Goal: Navigation & Orientation: Locate item on page

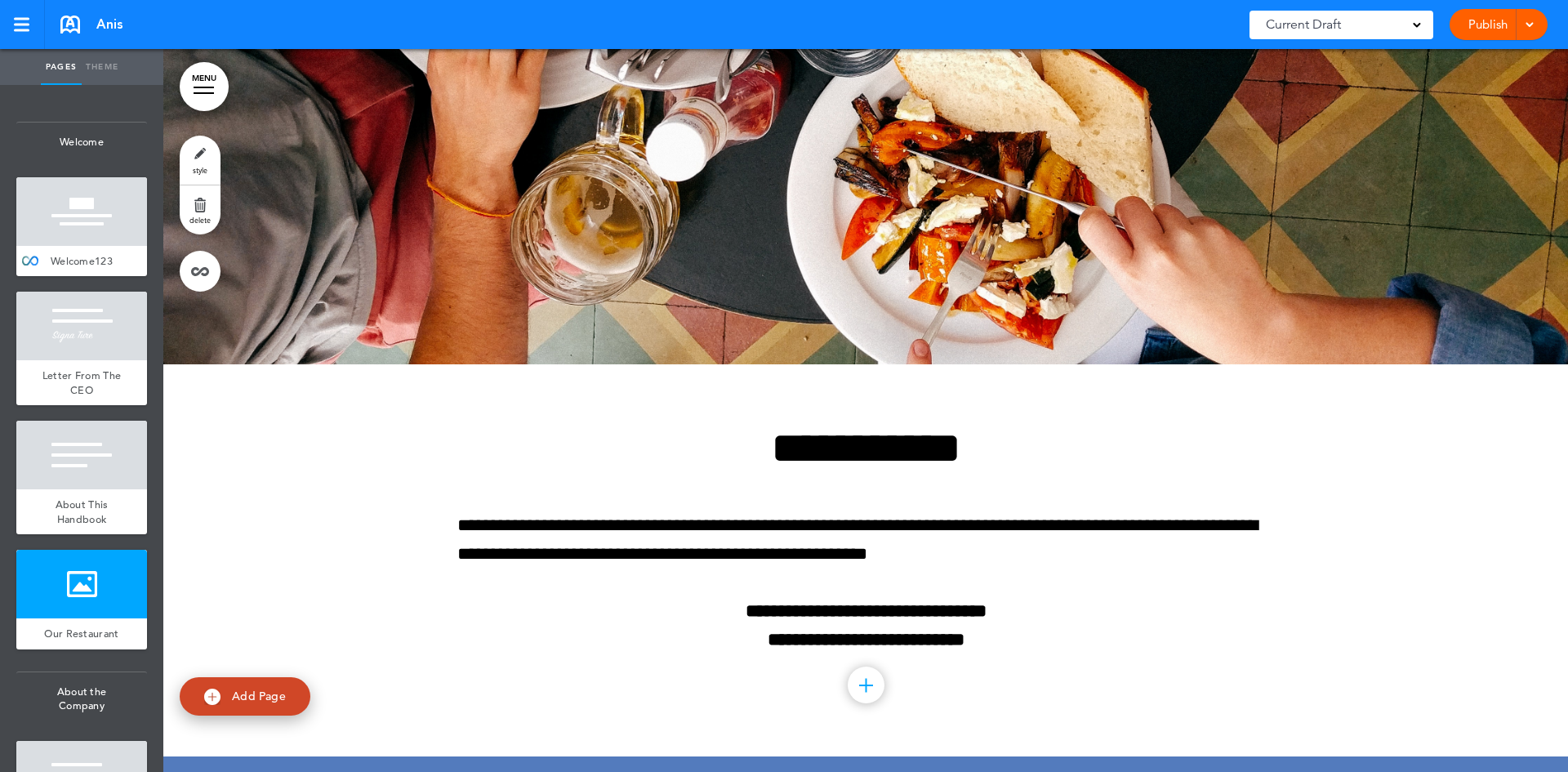
scroll to position [2205, 0]
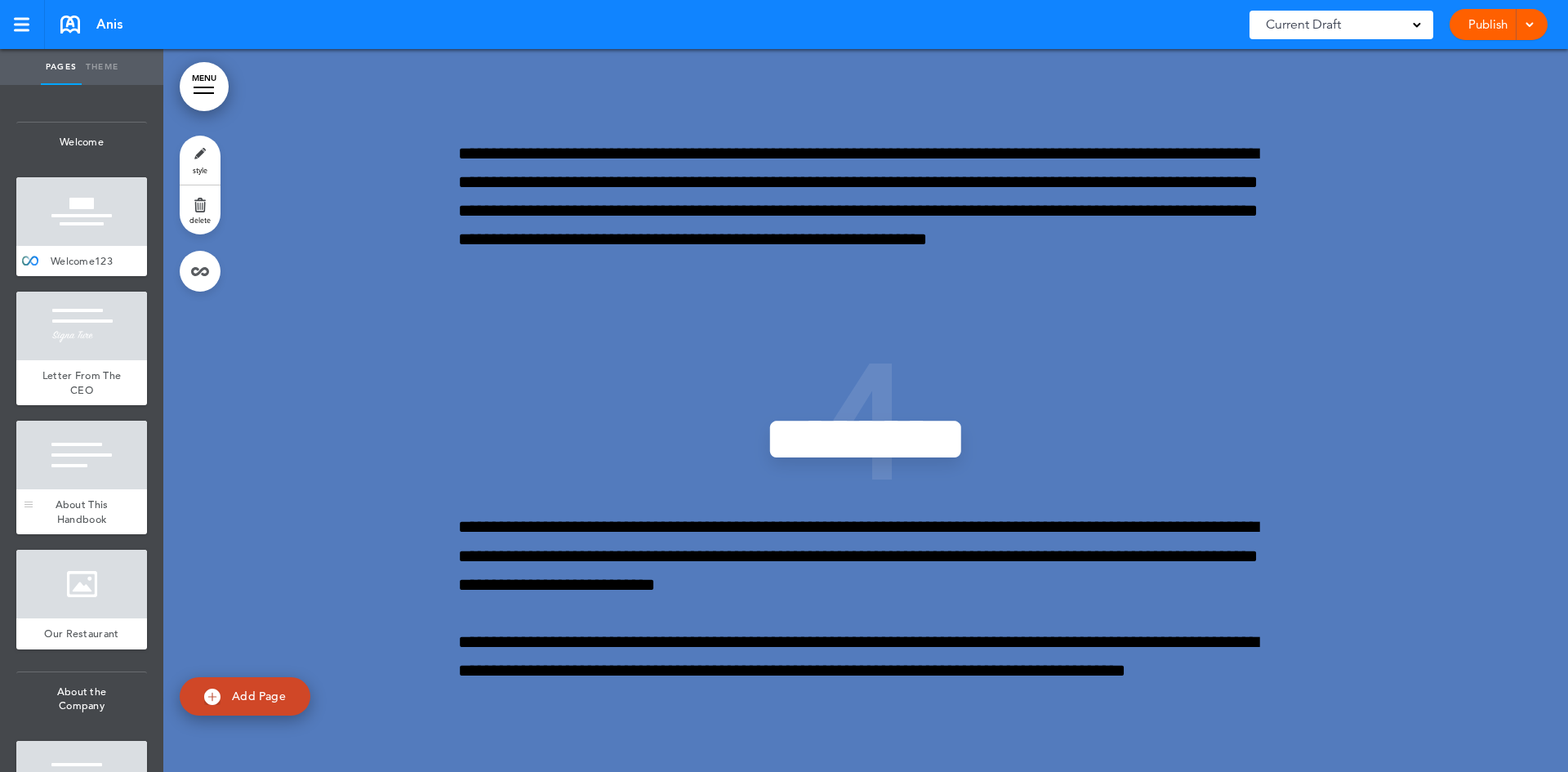
click at [97, 463] on div at bounding box center [82, 454] width 131 height 69
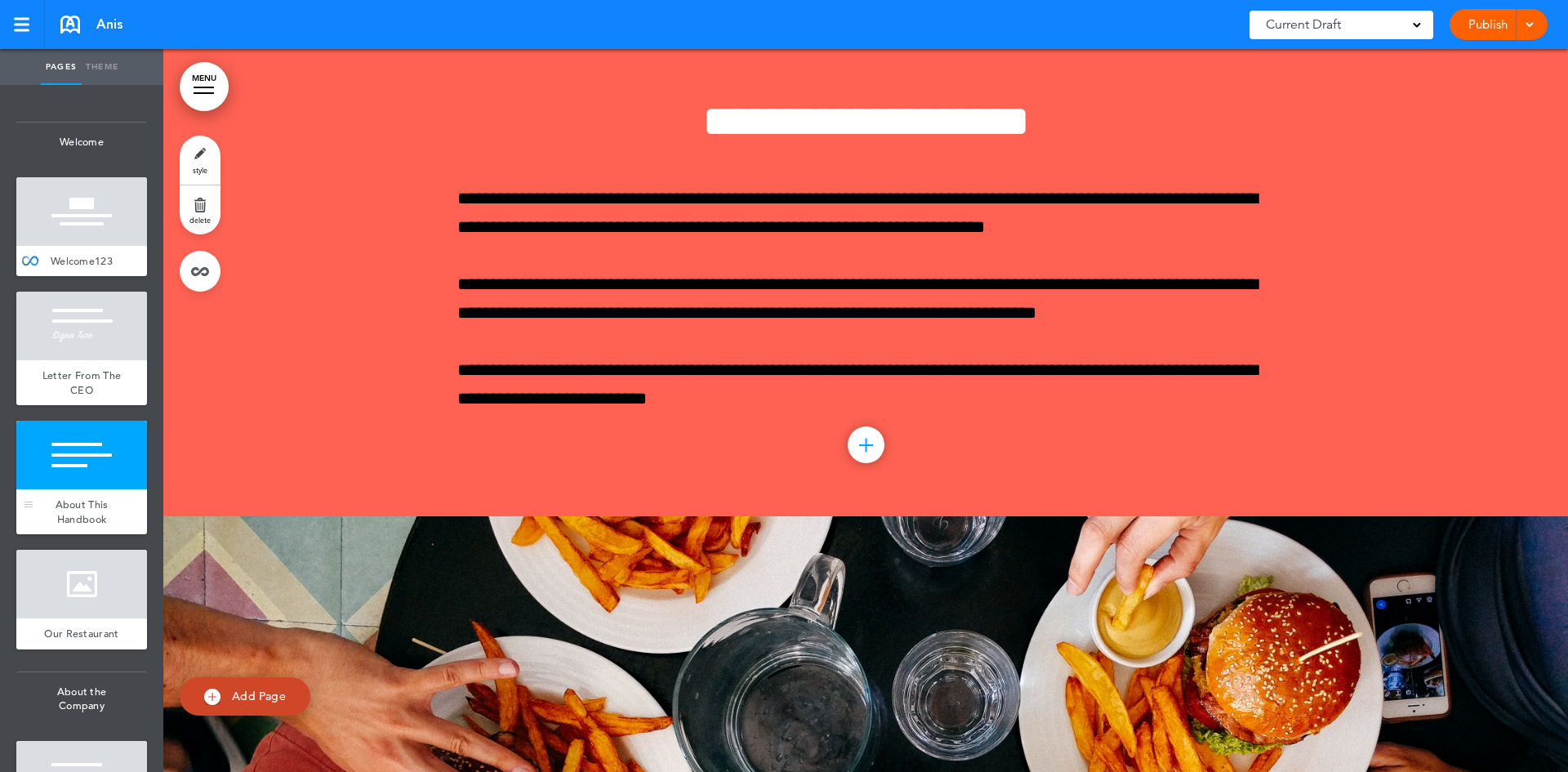
scroll to position [1109, 0]
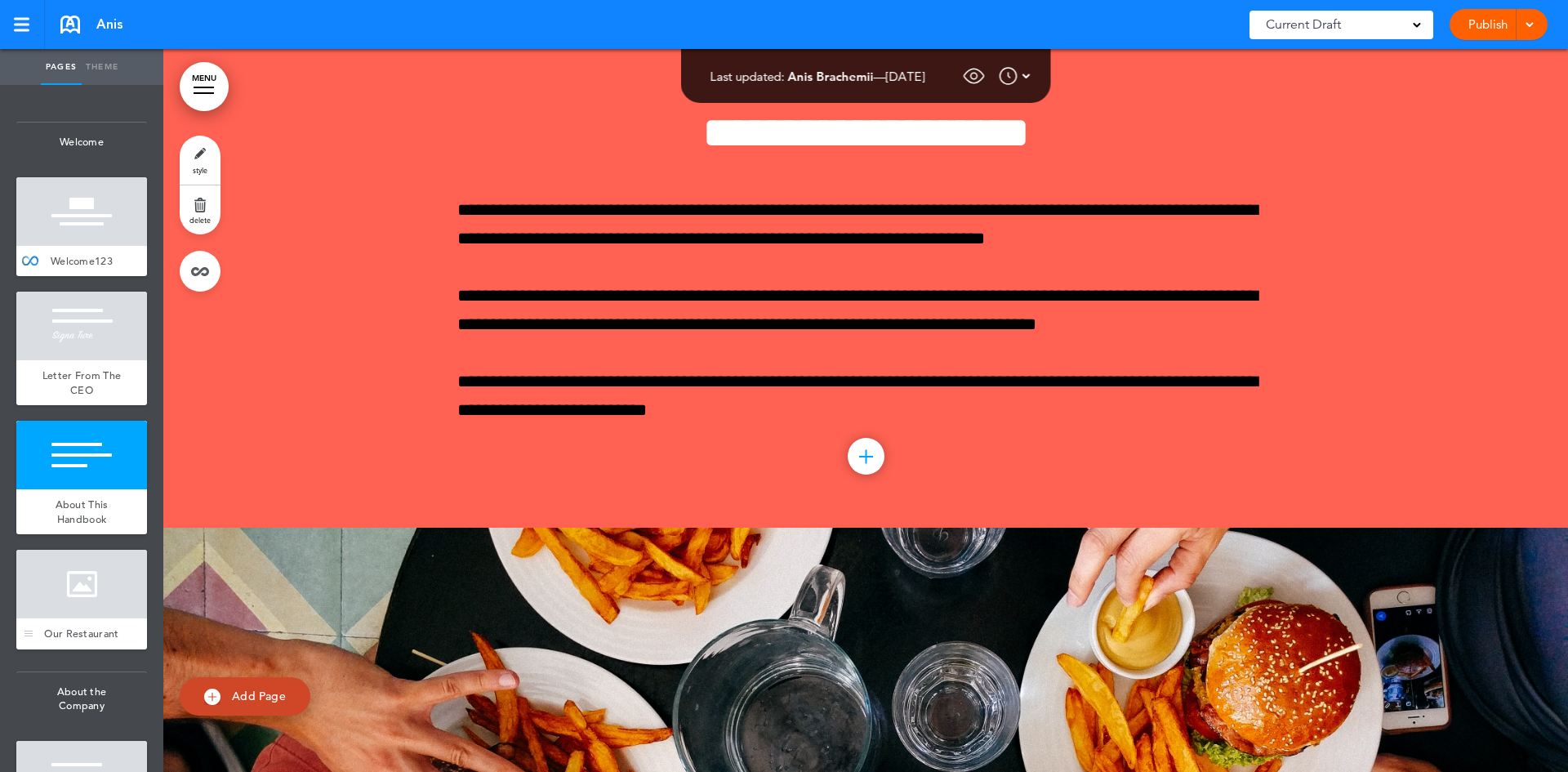
click at [114, 577] on div at bounding box center [82, 584] width 131 height 69
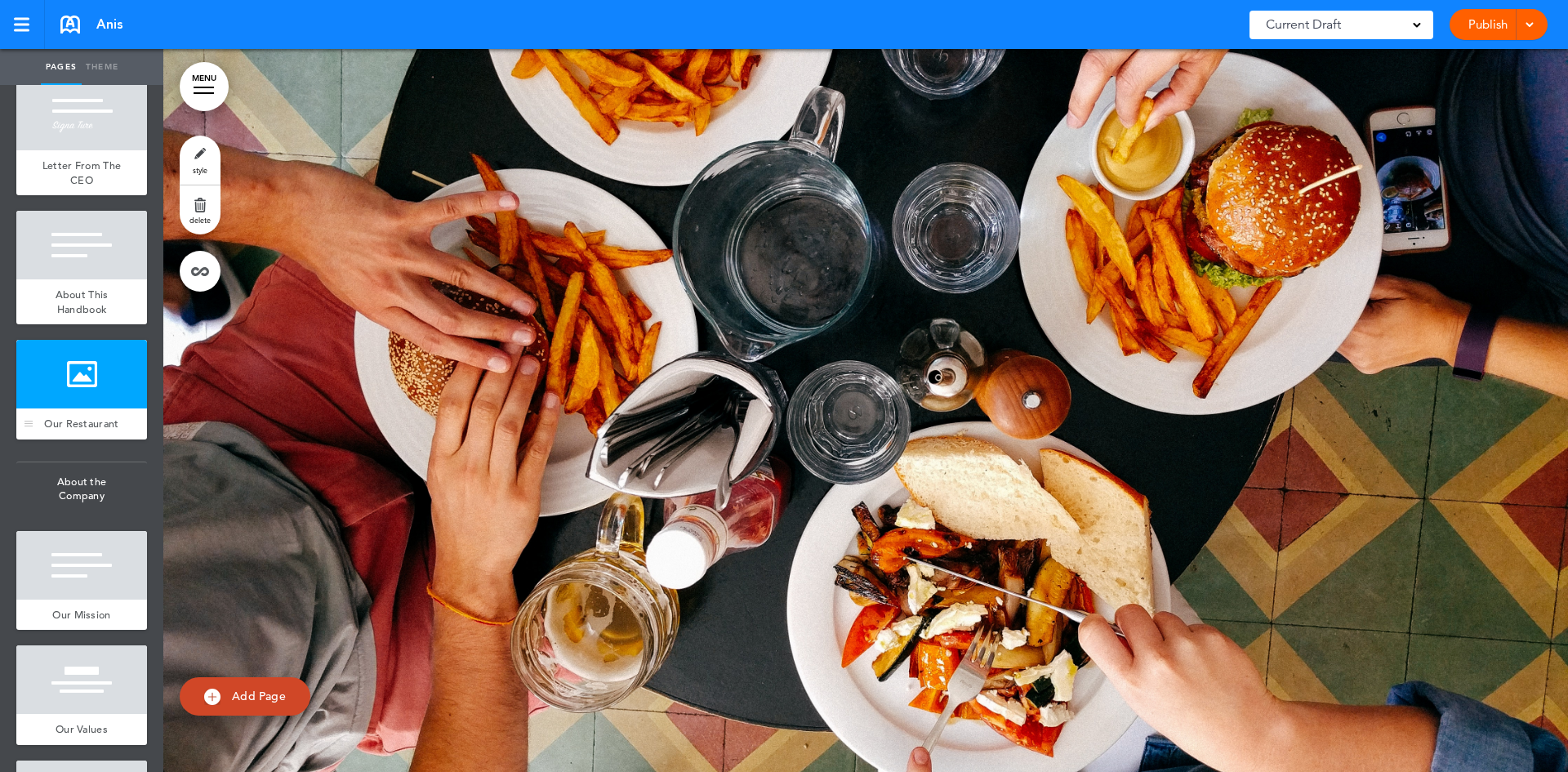
scroll to position [245, 0]
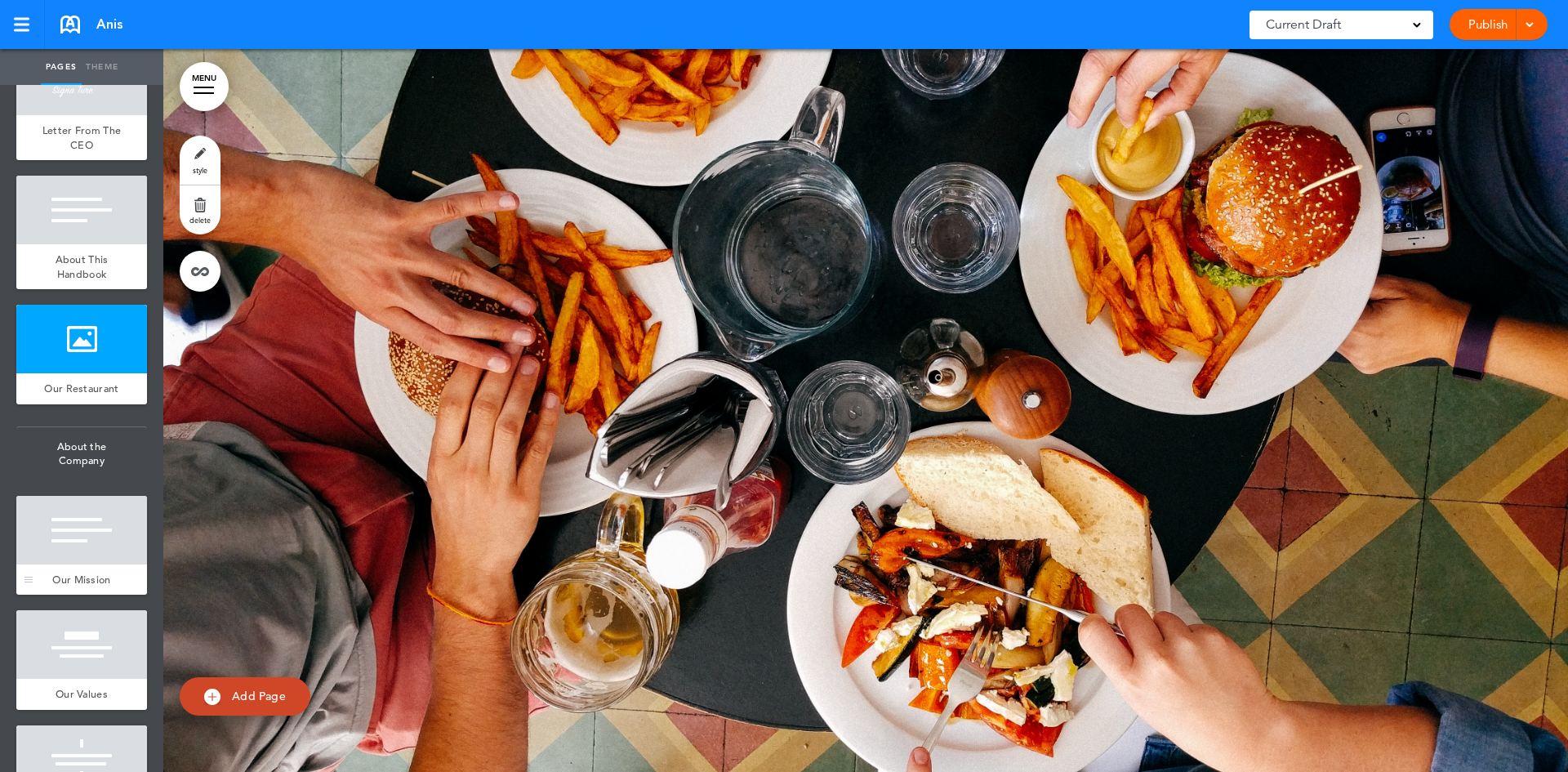
click at [107, 556] on div at bounding box center [82, 530] width 131 height 69
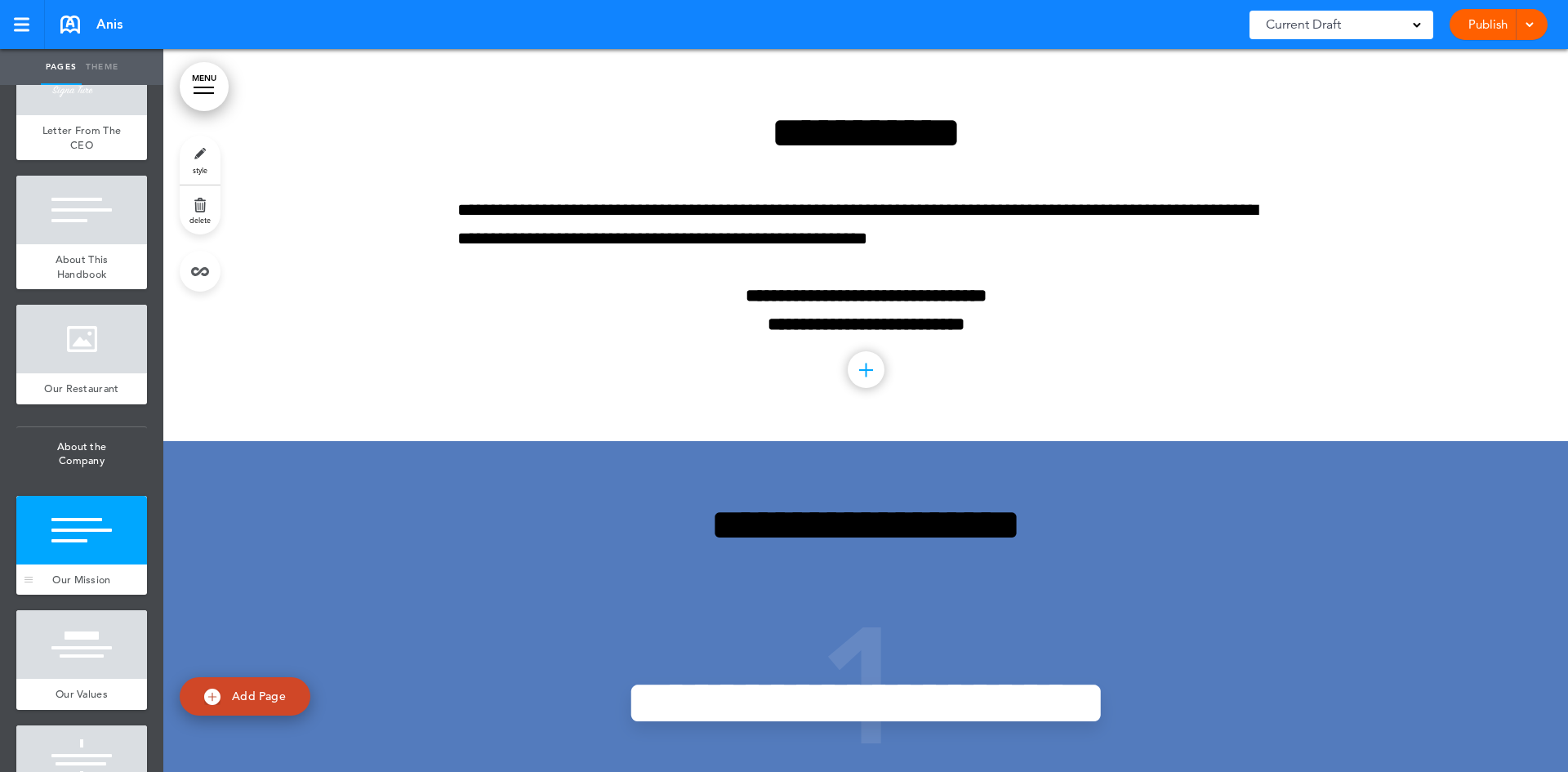
scroll to position [327, 0]
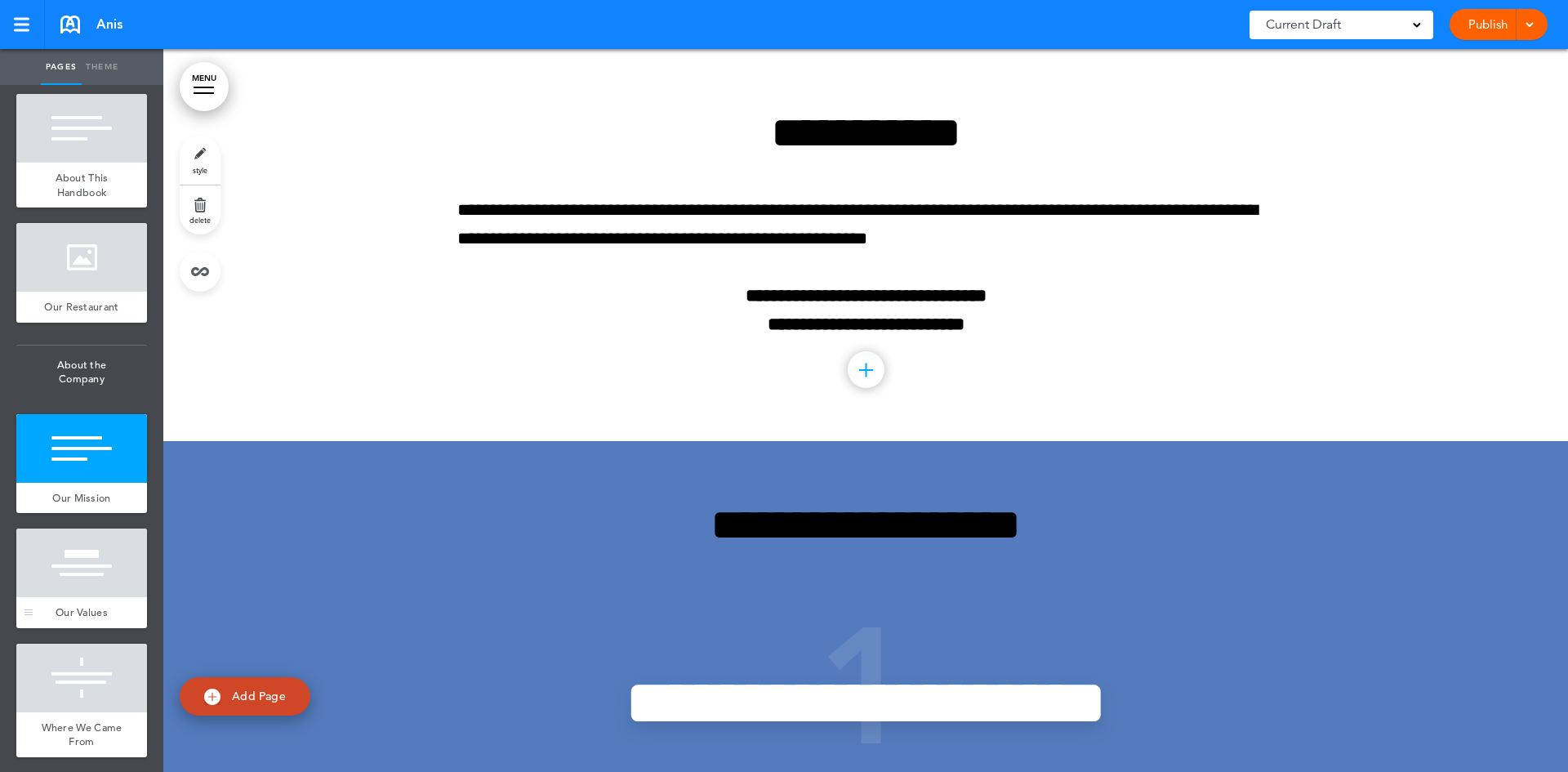
click at [88, 581] on div at bounding box center [82, 562] width 131 height 69
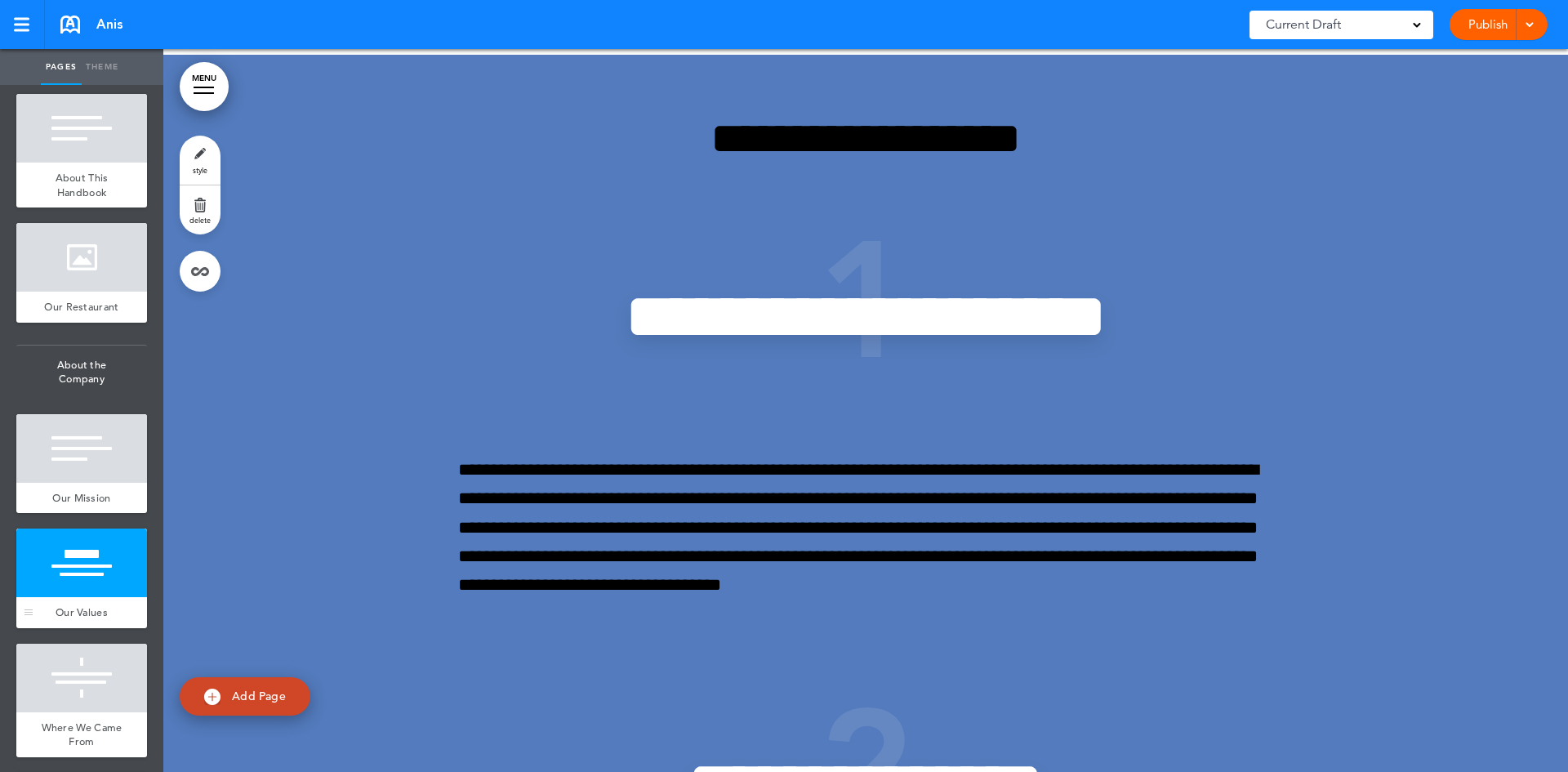
scroll to position [2702, 0]
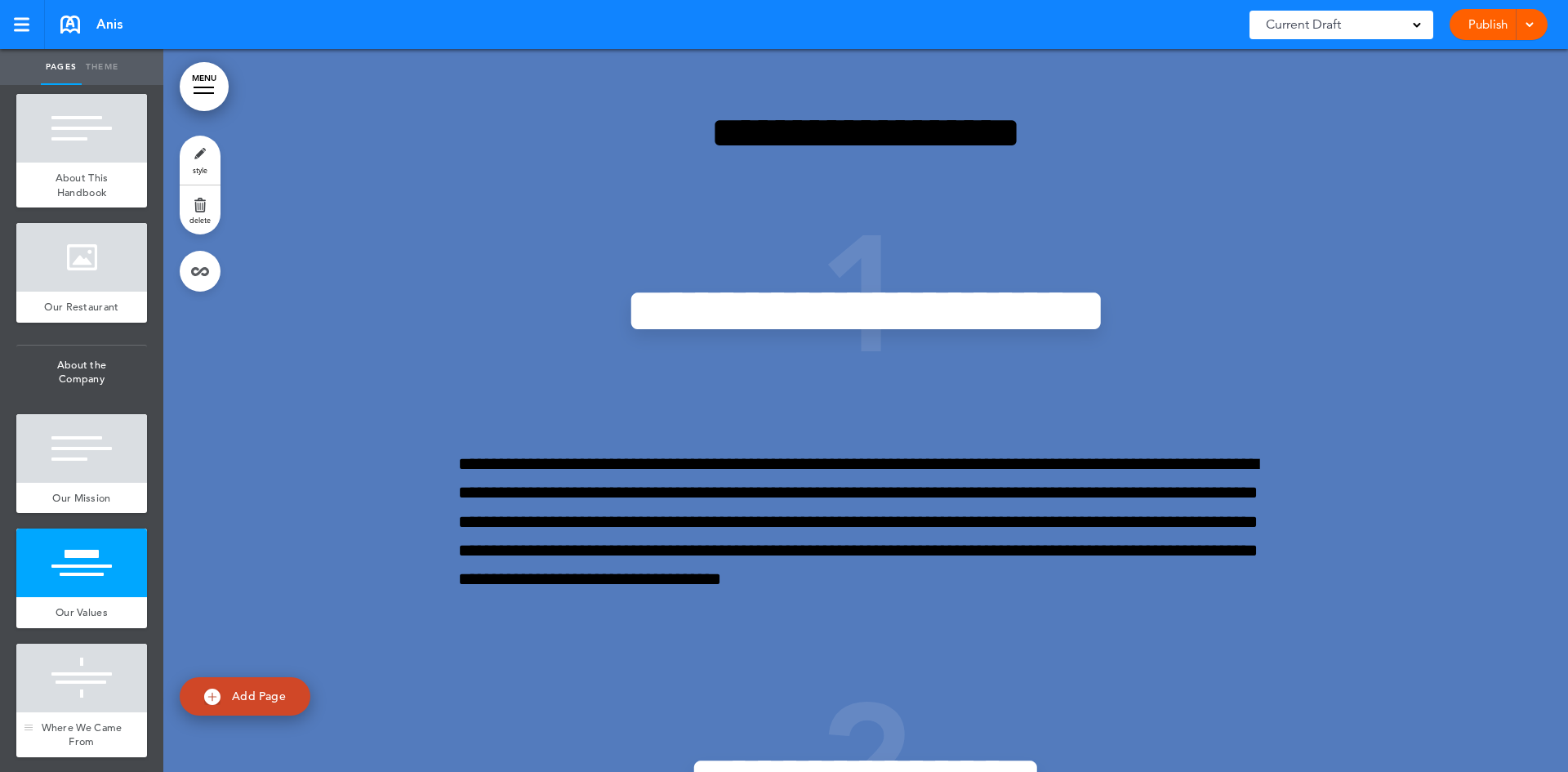
click at [85, 685] on div at bounding box center [82, 677] width 131 height 69
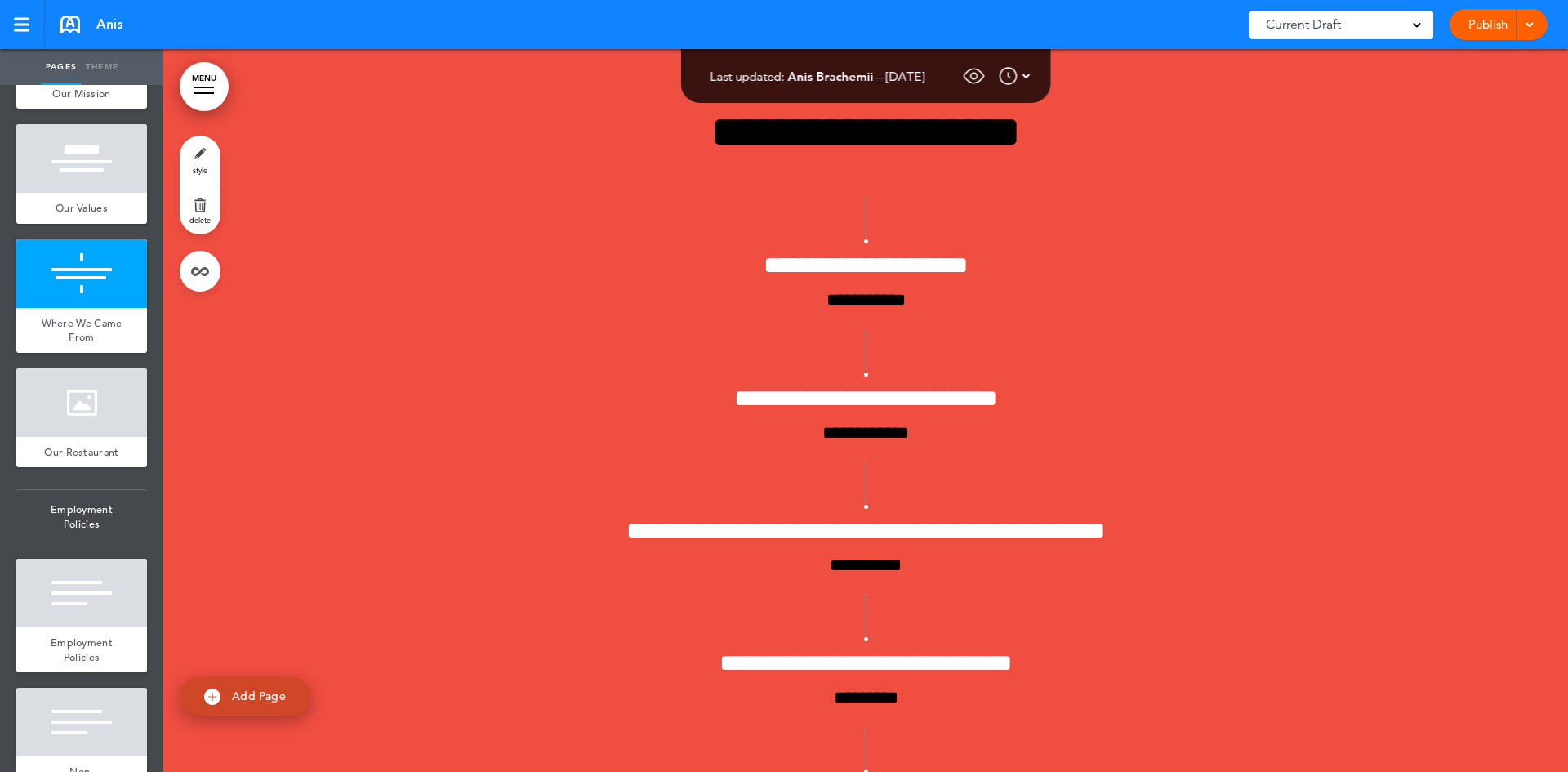
scroll to position [735, 0]
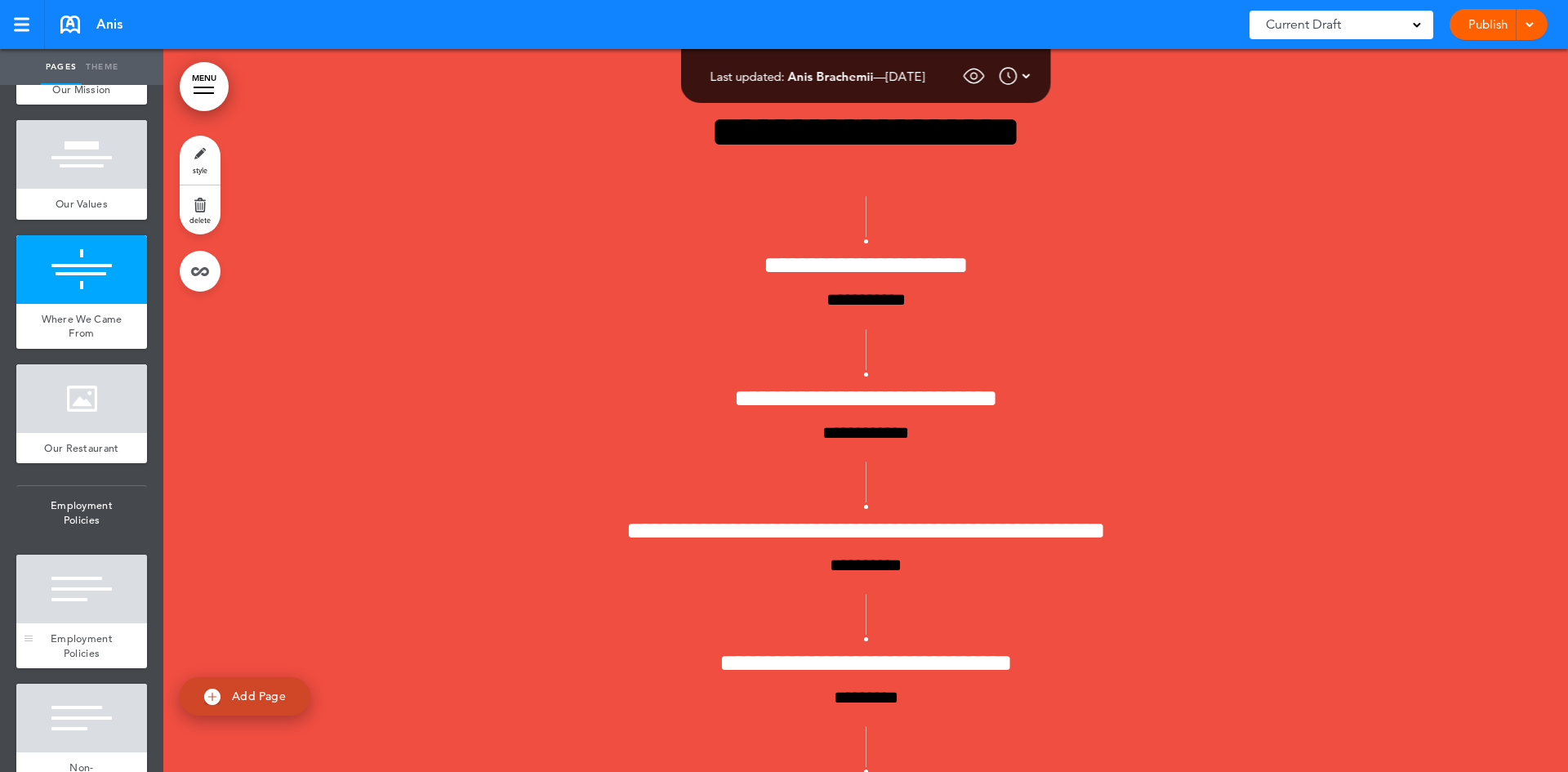
click at [94, 623] on div at bounding box center [82, 589] width 131 height 69
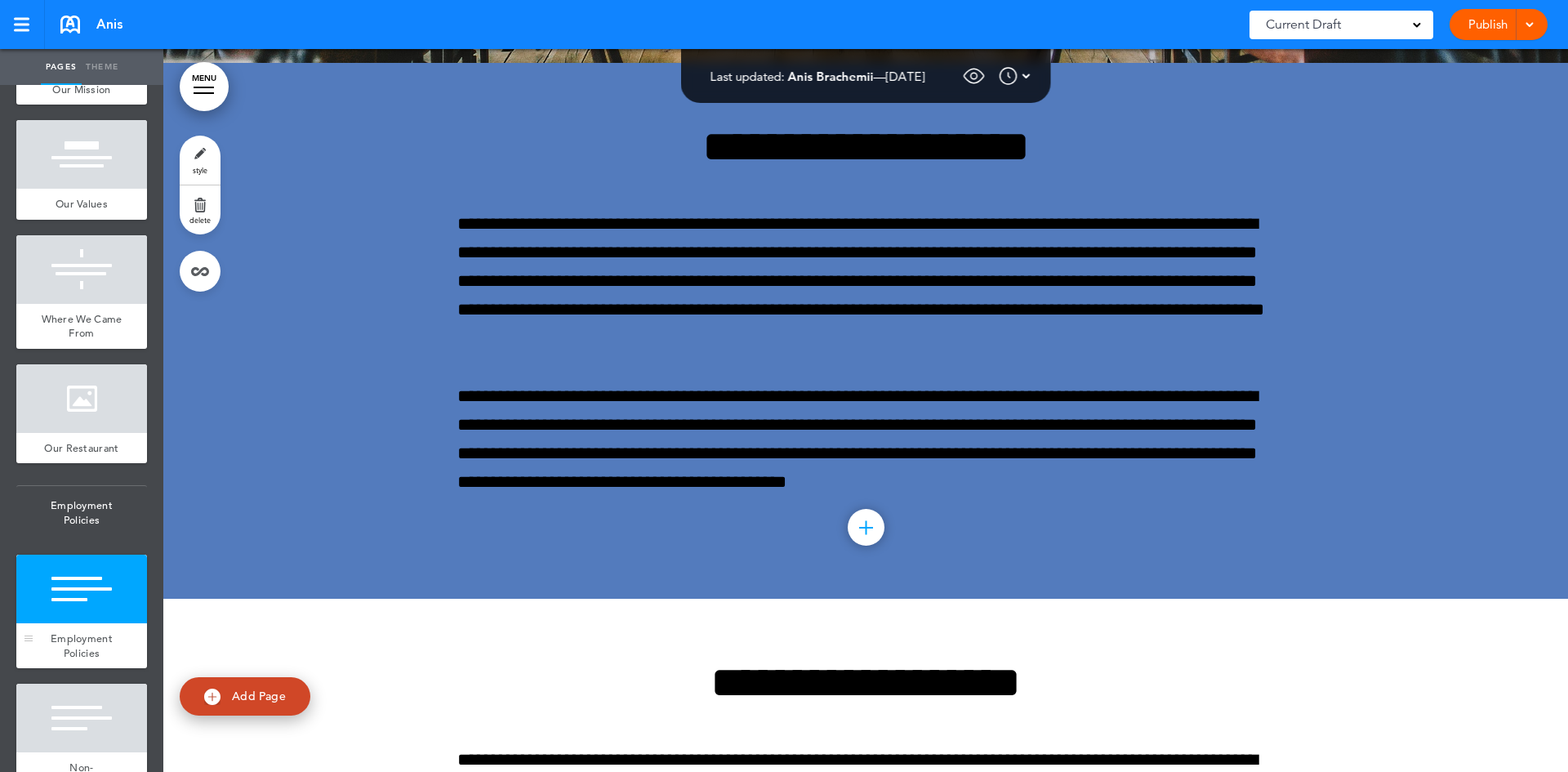
scroll to position [7253, 0]
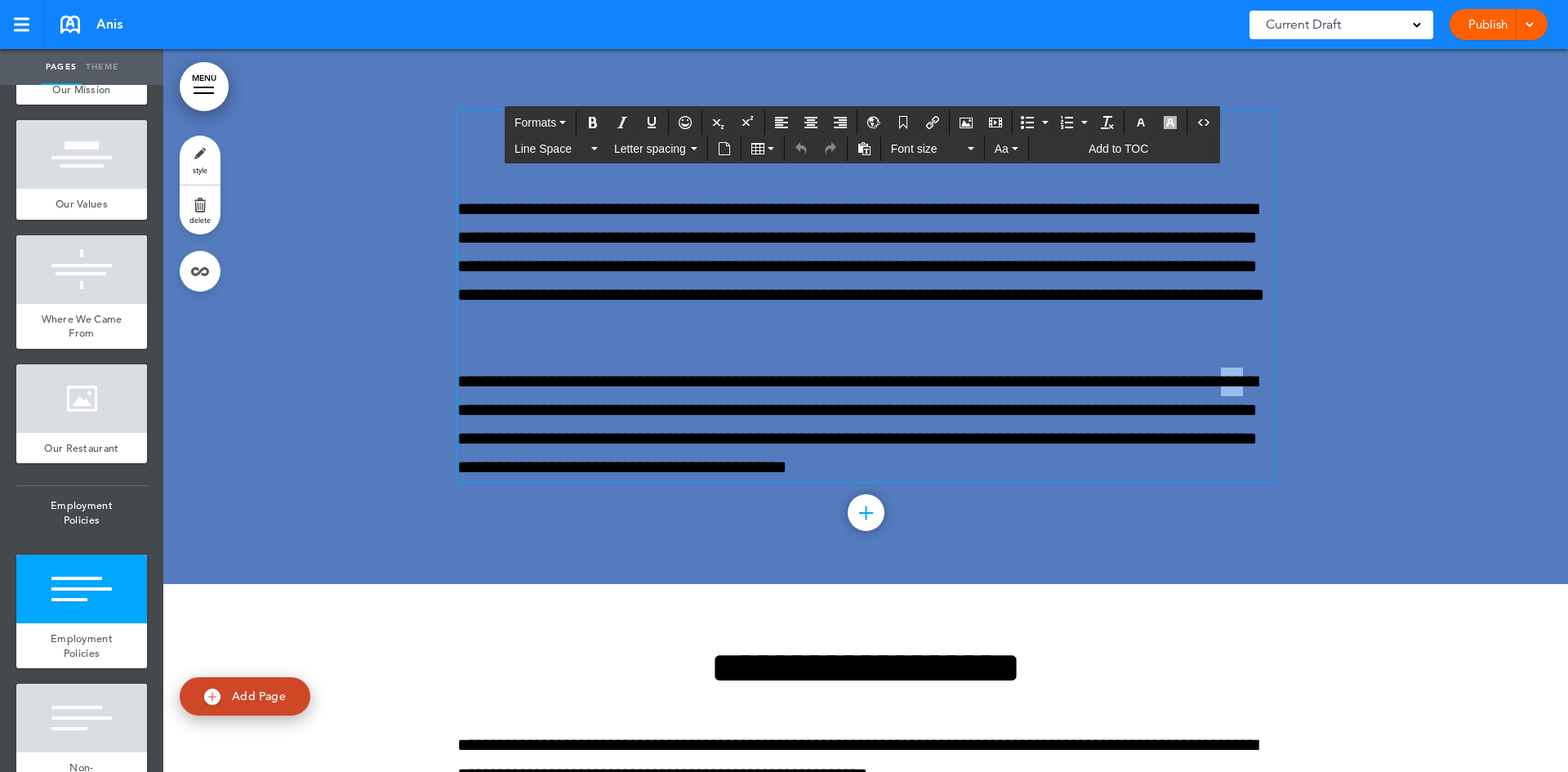
drag, startPoint x: 551, startPoint y: 408, endPoint x: 570, endPoint y: 405, distance: 19.2
click at [570, 405] on p "**********" at bounding box center [865, 425] width 817 height 115
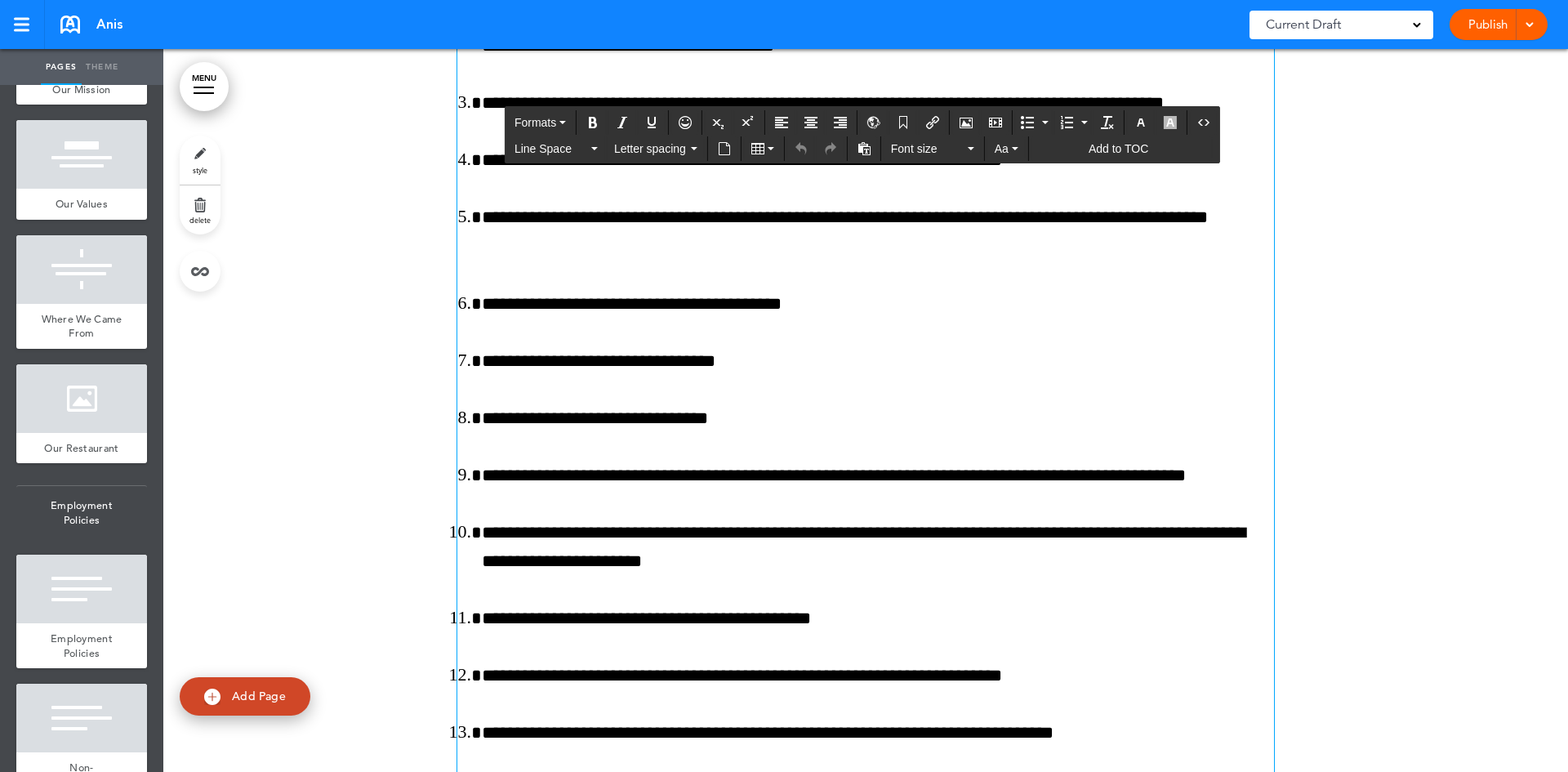
scroll to position [16072, 0]
